Goal: Task Accomplishment & Management: Use online tool/utility

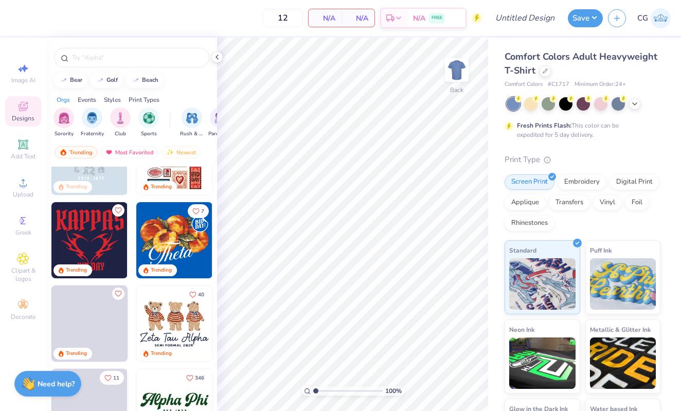
scroll to position [319, 0]
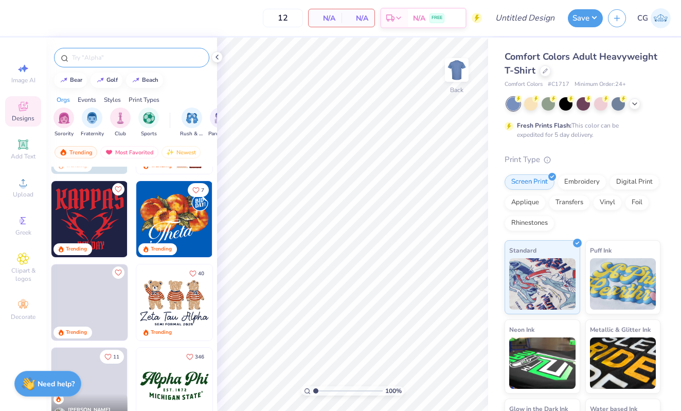
click at [94, 56] on input "text" at bounding box center [137, 57] width 132 height 10
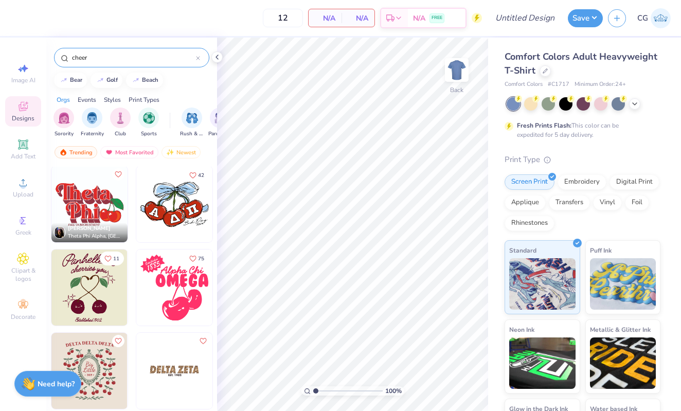
scroll to position [1255, 0]
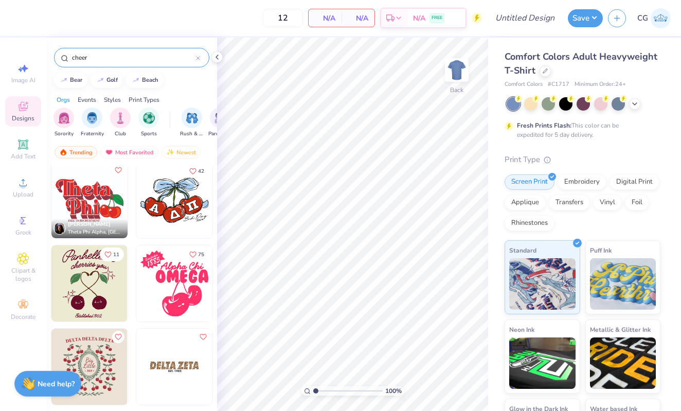
click at [92, 60] on input "cheer" at bounding box center [133, 57] width 125 height 10
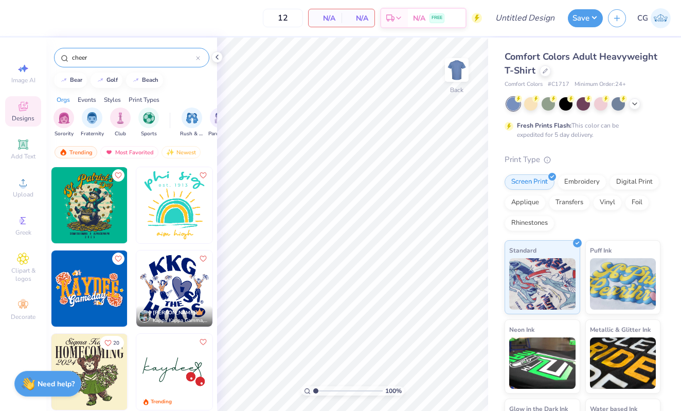
click at [92, 60] on input "cheer" at bounding box center [133, 57] width 125 height 10
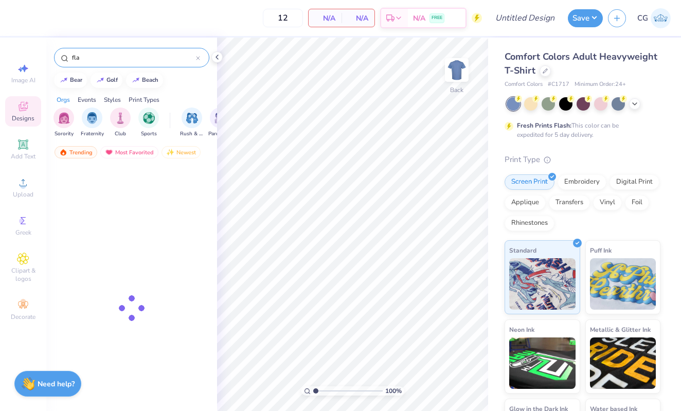
type input "flag"
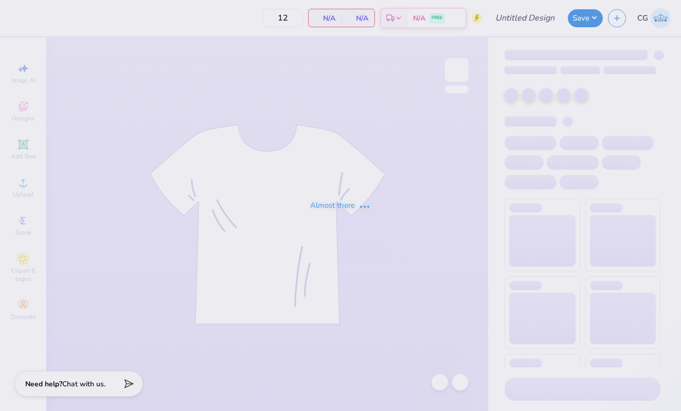
type input "[PERSON_NAME] Hoodie"
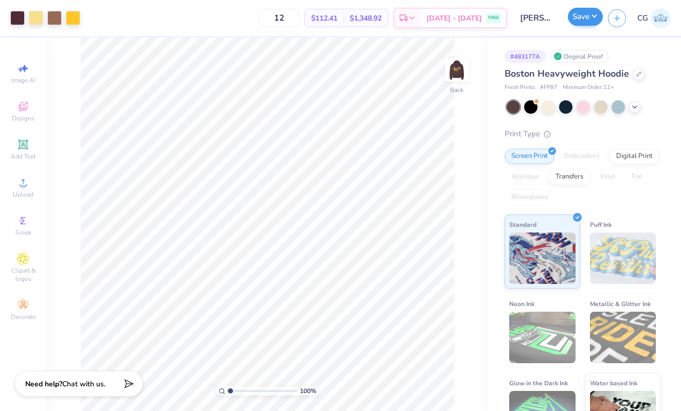
click at [586, 23] on button "Save" at bounding box center [585, 17] width 35 height 18
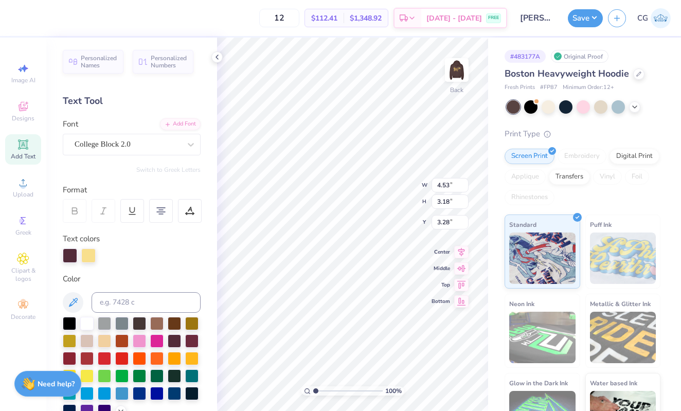
scroll to position [0, 1]
type textarea "ROwan DANCE"
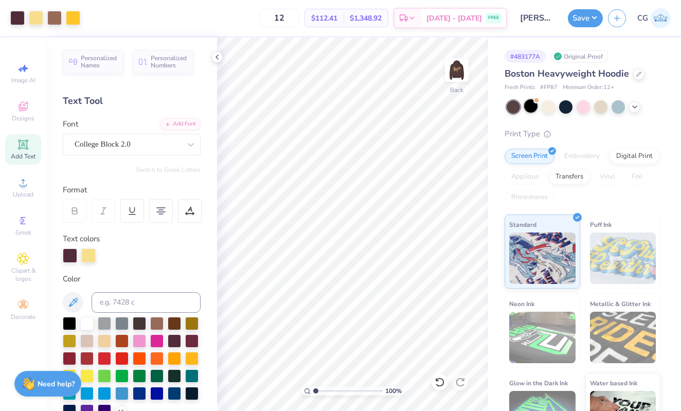
click at [526, 103] on div at bounding box center [530, 105] width 13 height 13
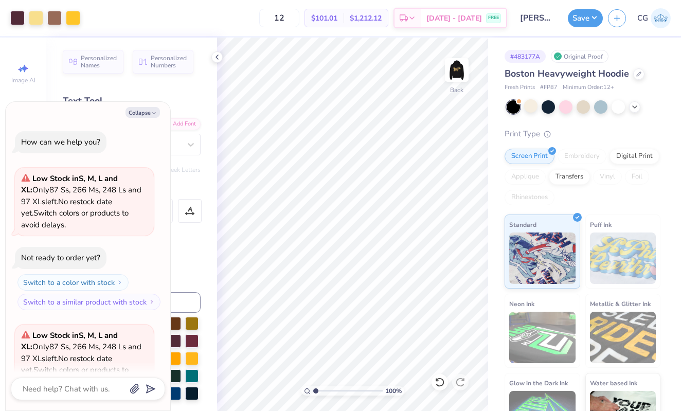
scroll to position [99, 0]
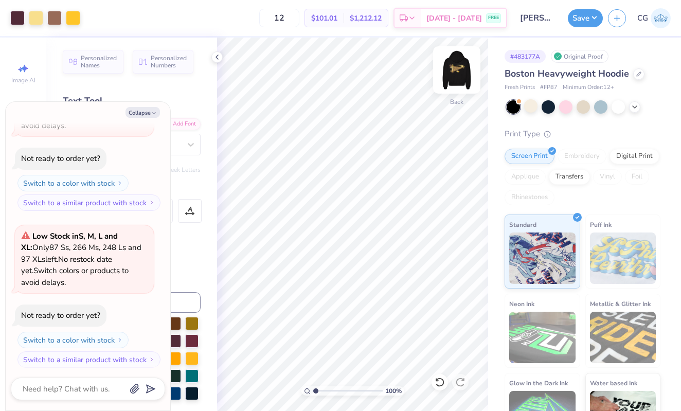
click at [457, 65] on img at bounding box center [456, 69] width 41 height 41
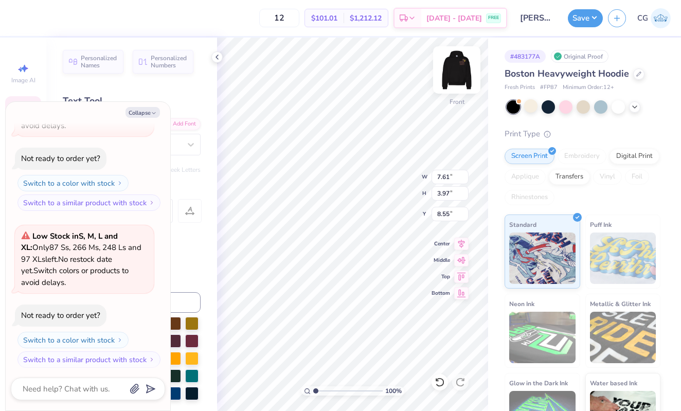
scroll to position [0, 1]
type textarea "x"
type textarea "R"
type textarea "x"
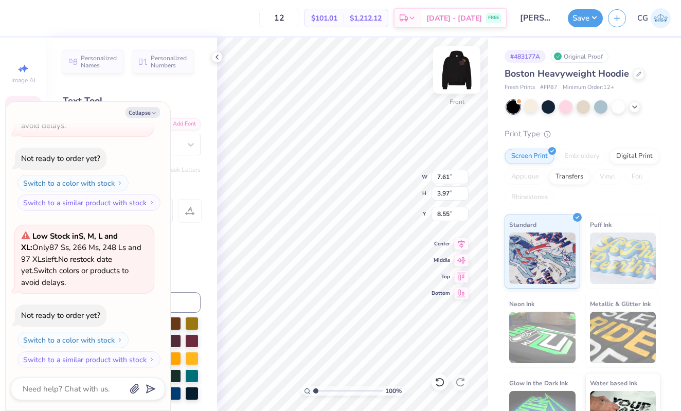
type textarea "RU"
type textarea "x"
type textarea "RUD"
type textarea "x"
type textarea "RUDT"
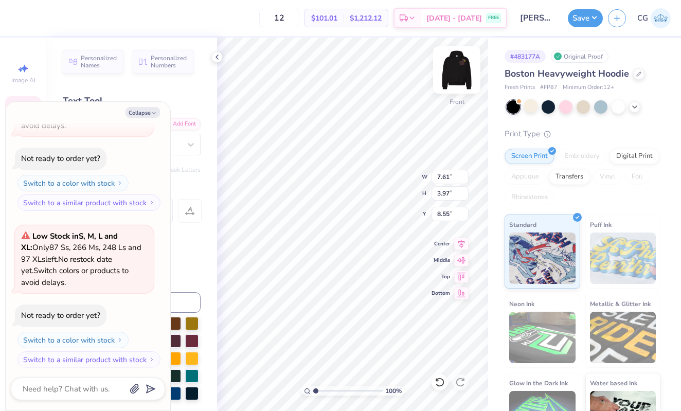
scroll to position [0, 1]
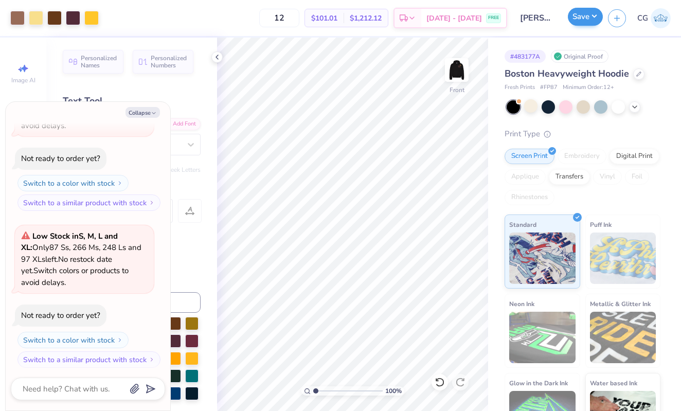
click at [574, 17] on button "Save" at bounding box center [585, 17] width 35 height 18
type textarea "x"
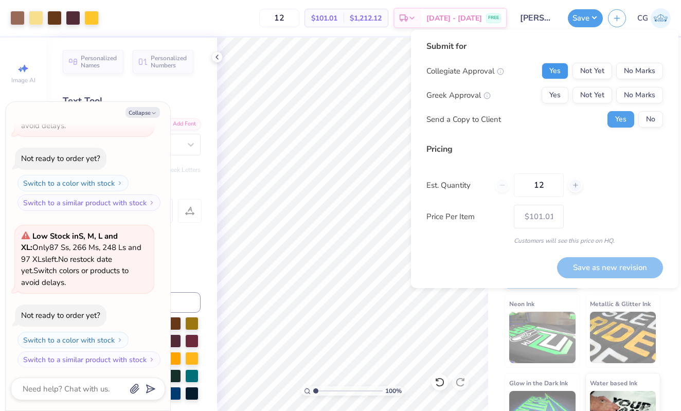
click at [556, 68] on button "Yes" at bounding box center [555, 71] width 27 height 16
click at [629, 94] on button "No Marks" at bounding box center [639, 95] width 47 height 16
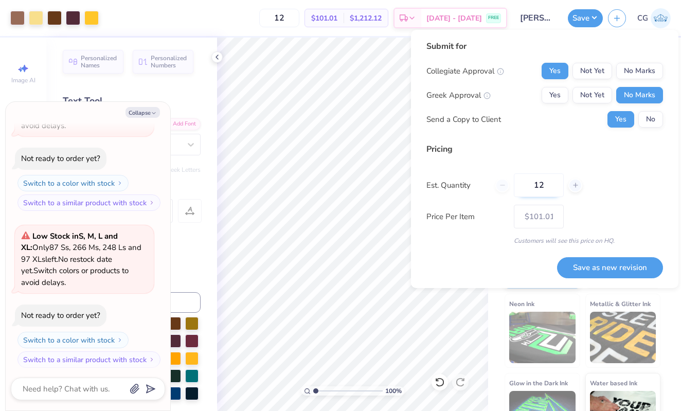
click at [543, 188] on input "12" at bounding box center [539, 185] width 50 height 24
type input "2"
type input "20"
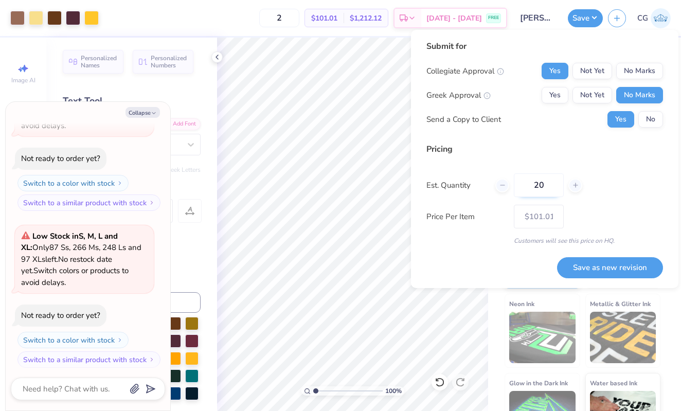
type input "20"
type input "$91.65"
type input "20"
click at [630, 171] on div "Pricing Est. Quantity 20 Price Per Item $91.65 Customers will see this price on…" at bounding box center [544, 194] width 237 height 102
click at [589, 21] on button "Save" at bounding box center [585, 17] width 35 height 18
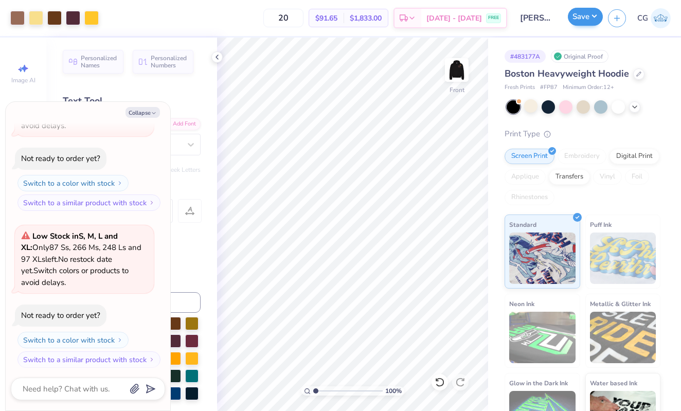
click at [589, 21] on button "Save" at bounding box center [585, 17] width 35 height 18
type textarea "x"
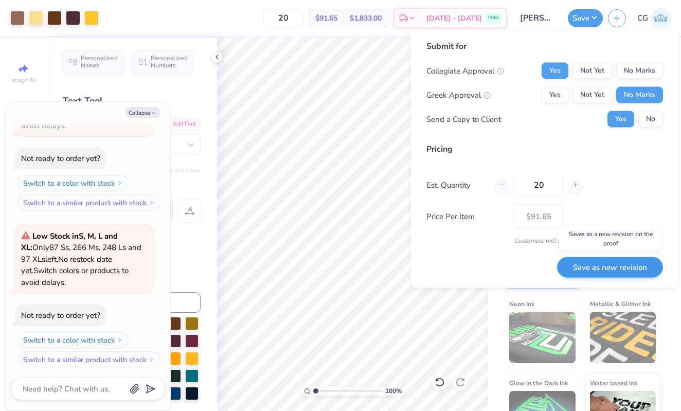
click at [582, 268] on button "Save as new revision" at bounding box center [610, 267] width 106 height 21
type input "$91.65"
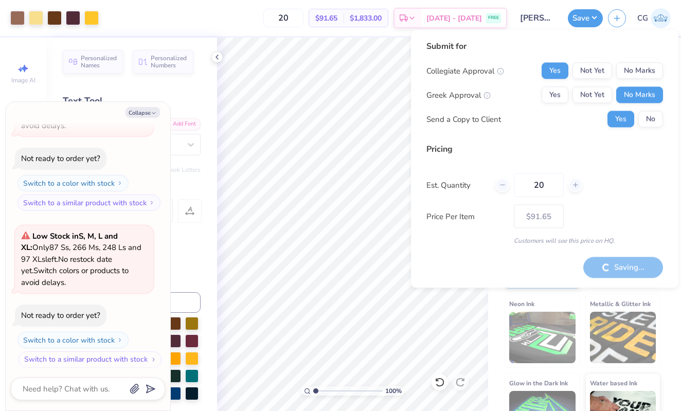
click at [88, 359] on button "Switch to a similar product with stock" at bounding box center [90, 359] width 143 height 16
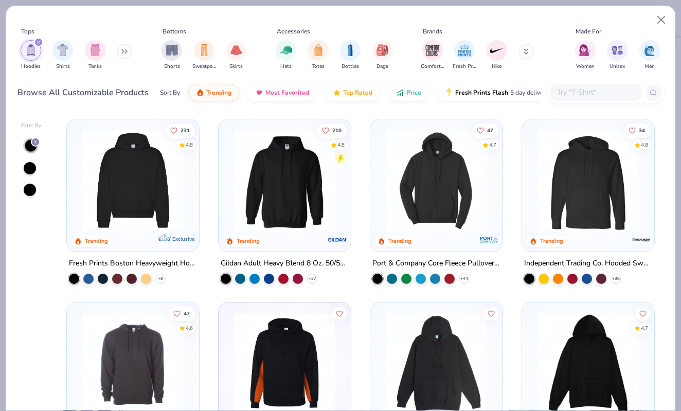
type textarea "x"
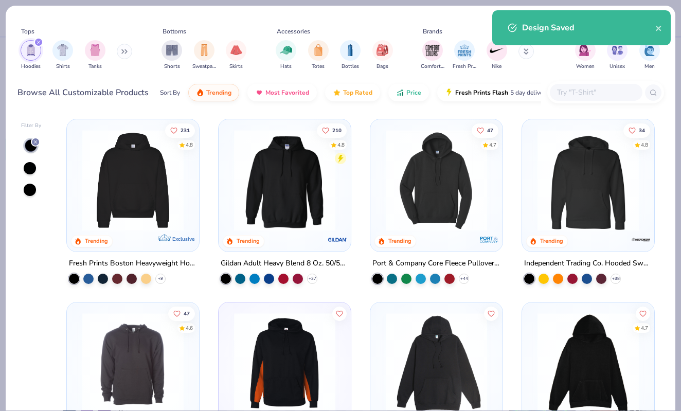
click at [308, 189] on img at bounding box center [285, 180] width 112 height 101
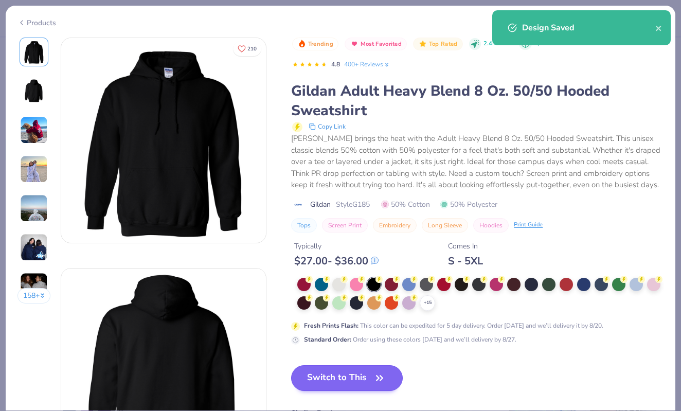
click at [335, 374] on button "Switch to This" at bounding box center [347, 378] width 112 height 26
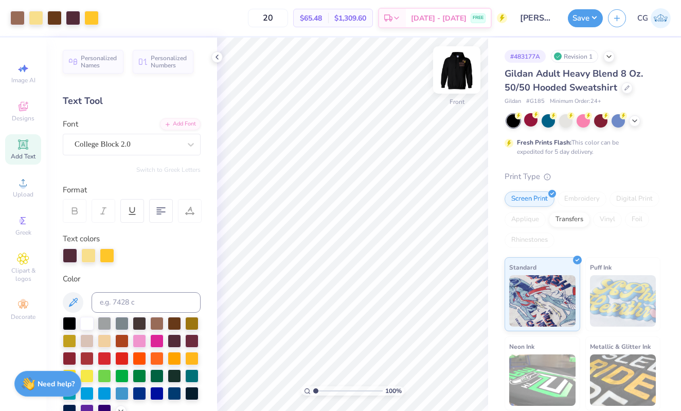
click at [464, 67] on img at bounding box center [456, 69] width 41 height 41
click at [464, 67] on img at bounding box center [456, 70] width 21 height 21
click at [577, 24] on button "Save" at bounding box center [585, 17] width 35 height 18
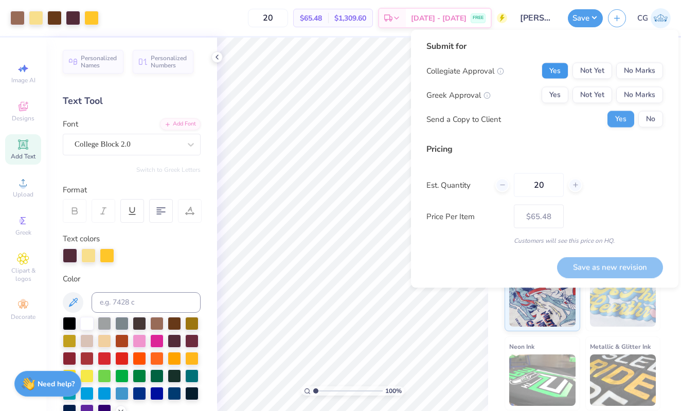
click at [555, 70] on button "Yes" at bounding box center [555, 71] width 27 height 16
click at [633, 87] on button "No Marks" at bounding box center [639, 95] width 47 height 16
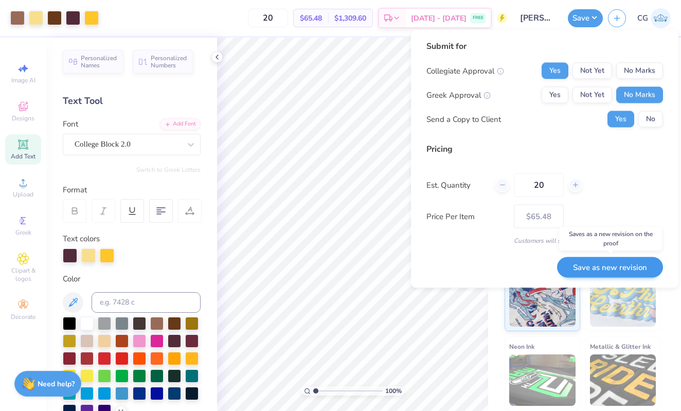
click at [617, 264] on button "Save as new revision" at bounding box center [610, 267] width 106 height 21
type input "$65.48"
